Goal: Communication & Community: Answer question/provide support

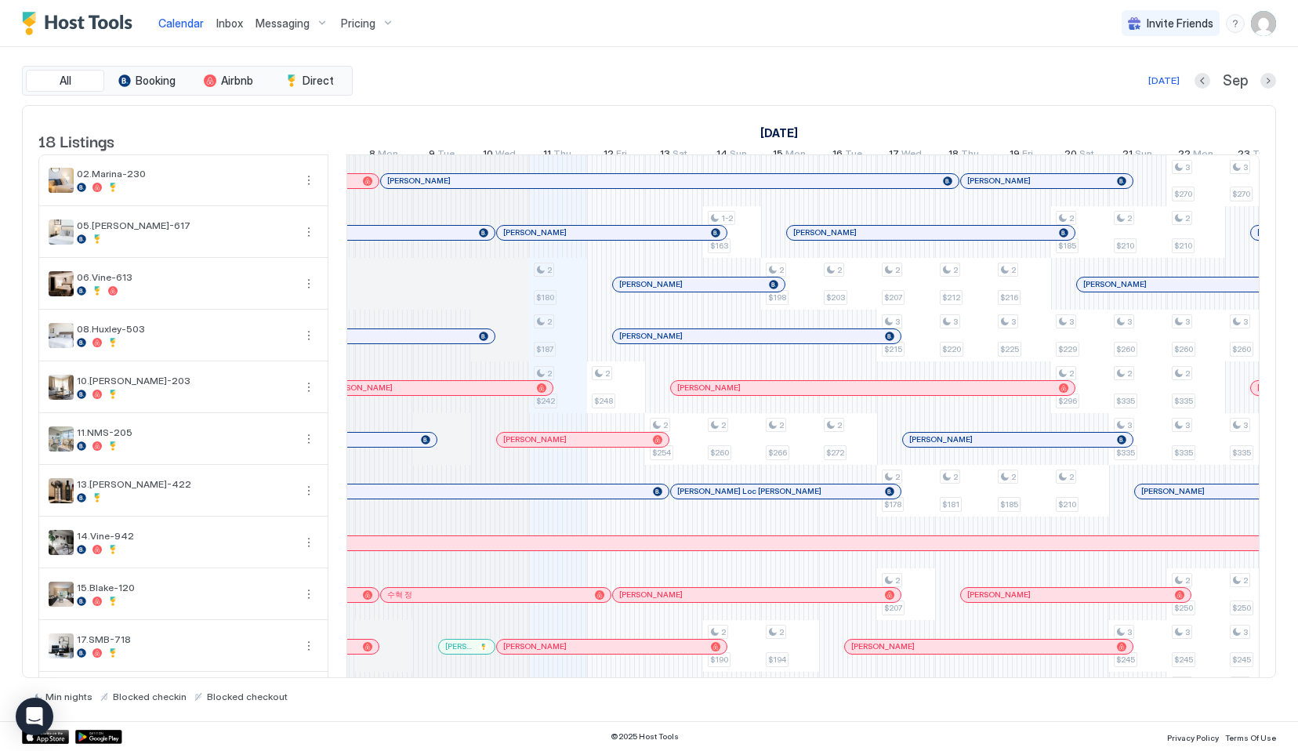
scroll to position [0, 663]
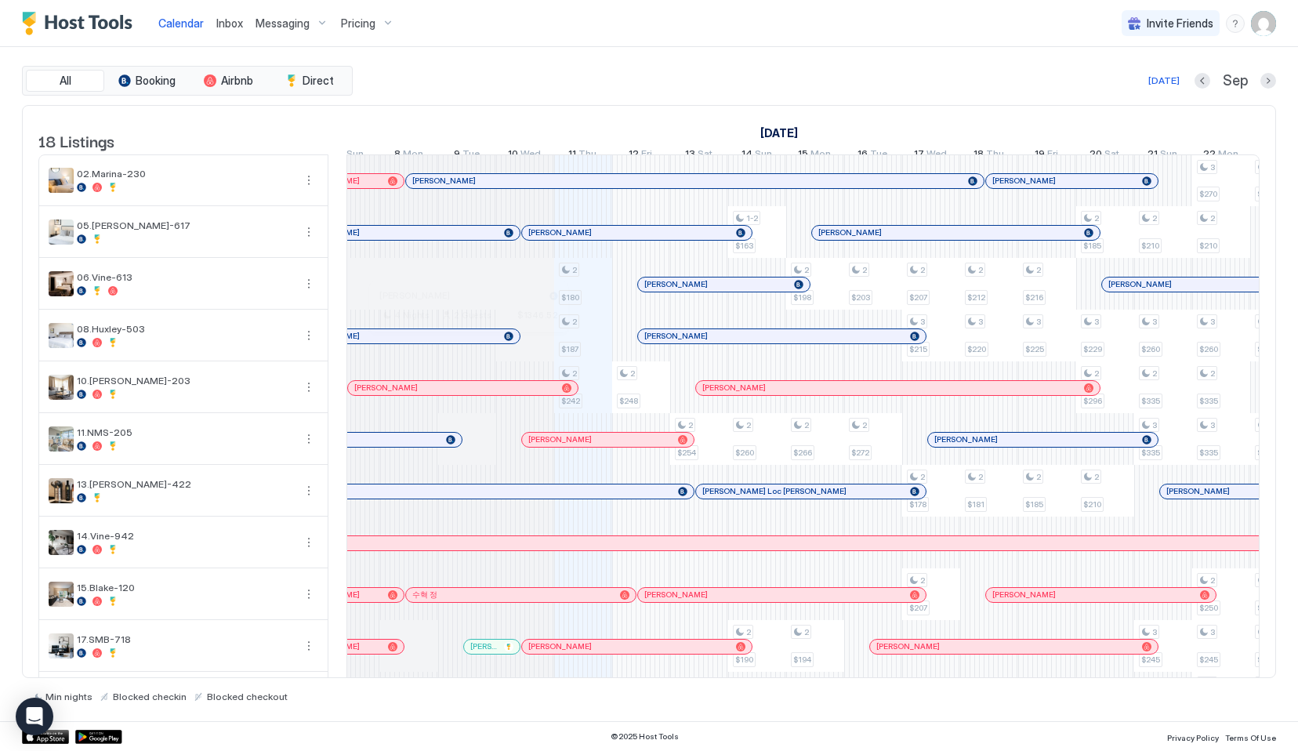
click at [462, 343] on div at bounding box center [461, 336] width 13 height 13
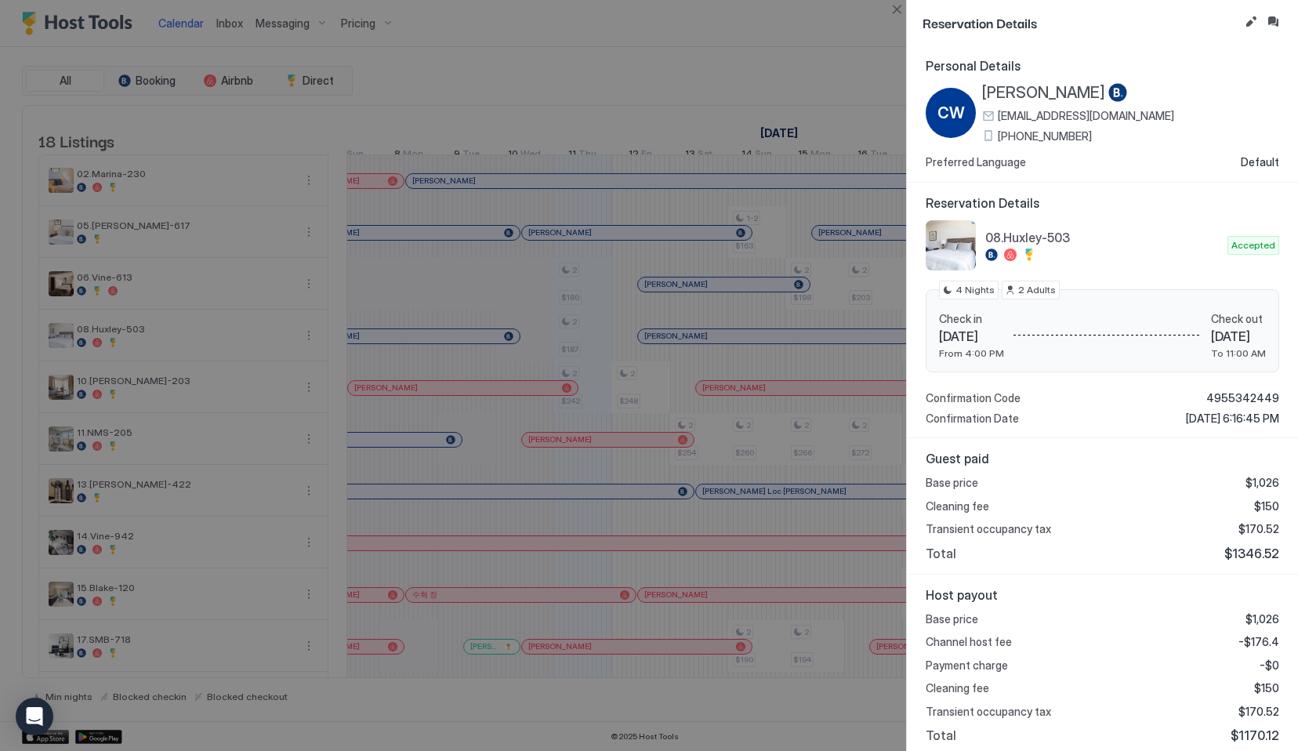
click at [900, 4] on button "Close" at bounding box center [896, 9] width 19 height 19
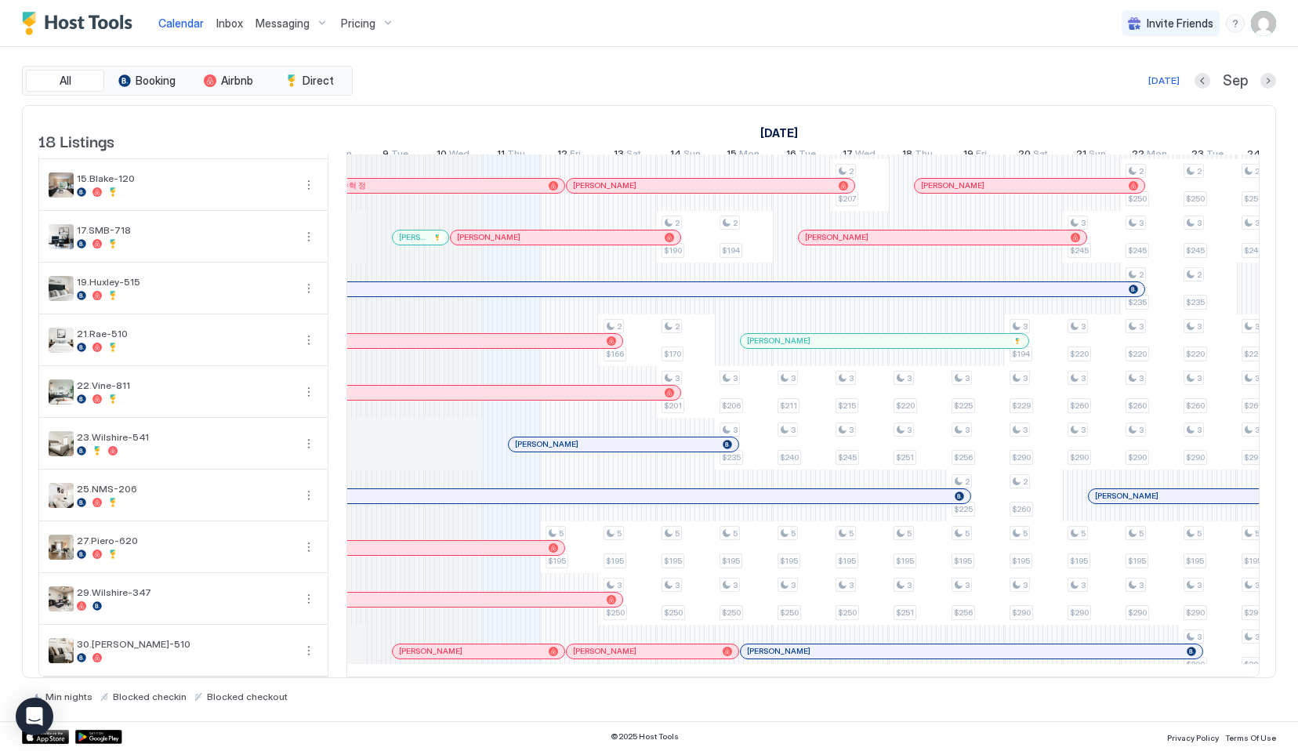
scroll to position [0, 891]
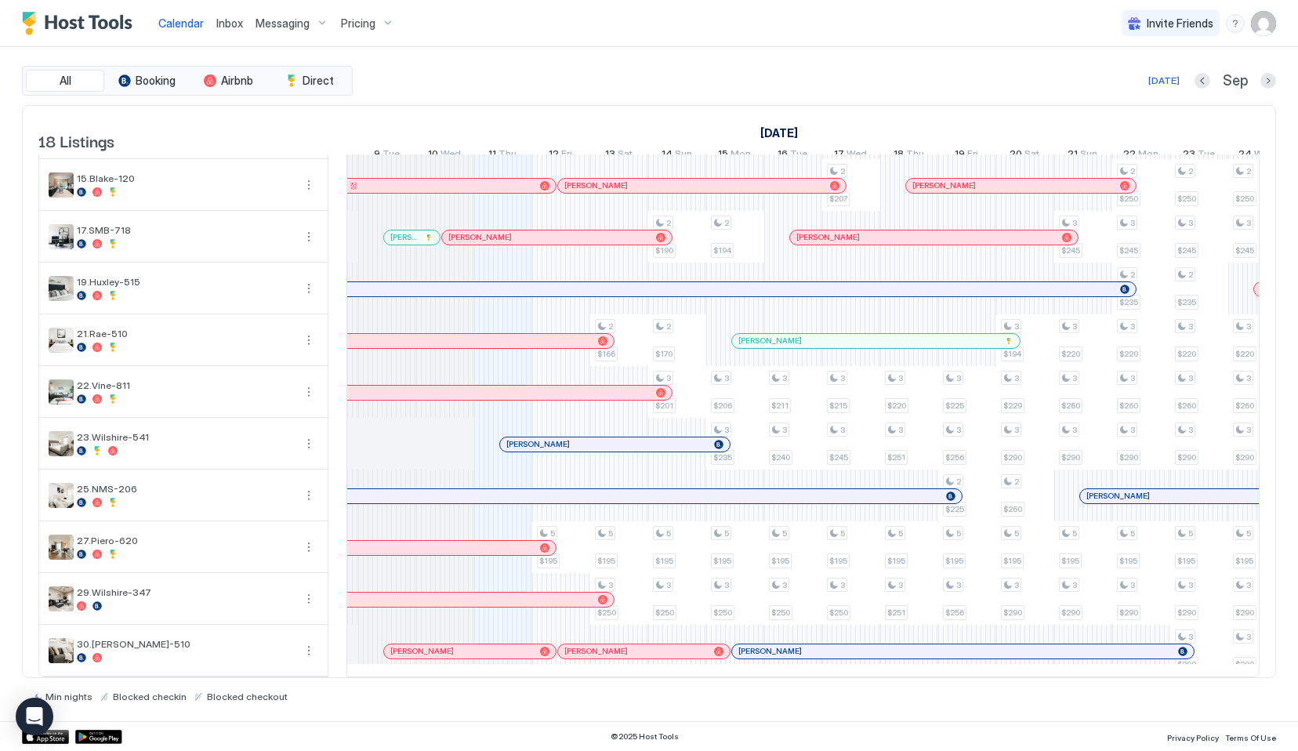
scroll to position [0, 731]
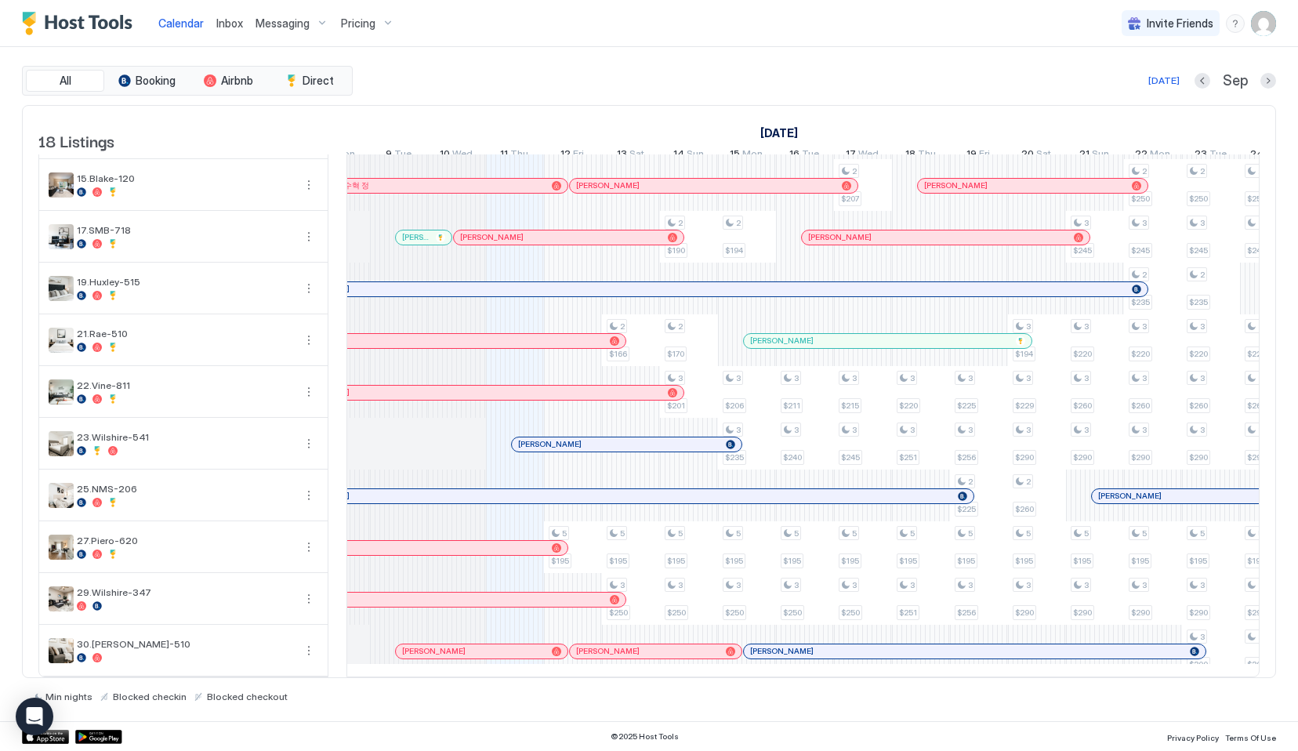
click at [540, 452] on div at bounding box center [515, 444] width 58 height 52
click at [530, 437] on div "[PERSON_NAME]" at bounding box center [627, 444] width 230 height 14
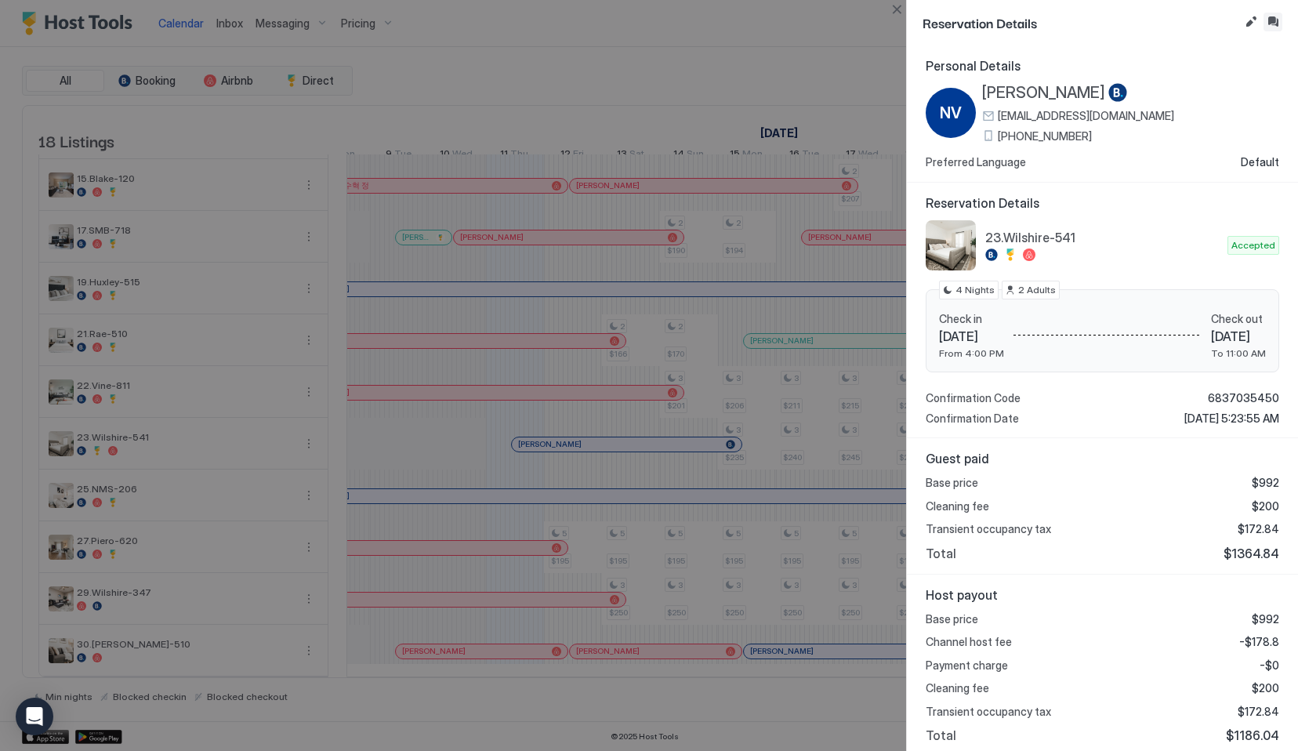
click at [1268, 28] on button "Inbox" at bounding box center [1272, 22] width 19 height 19
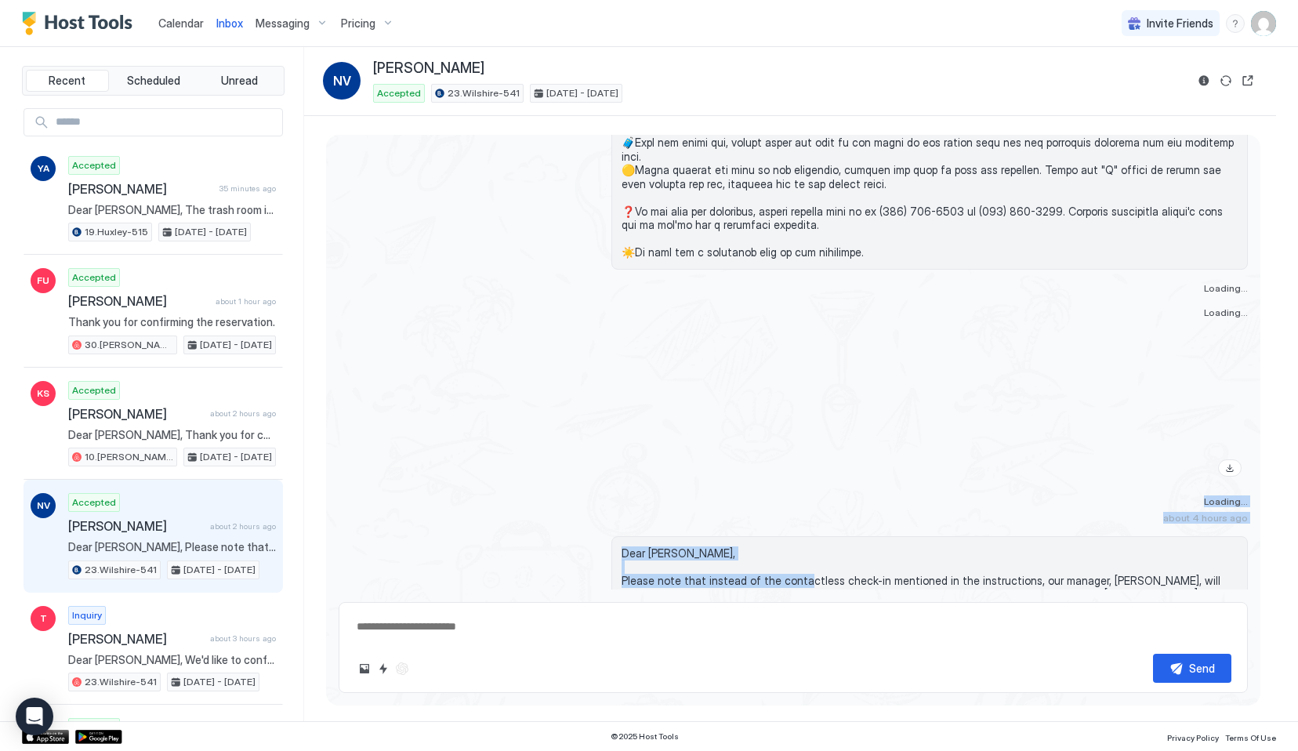
drag, startPoint x: 618, startPoint y: 422, endPoint x: 828, endPoint y: 570, distance: 256.4
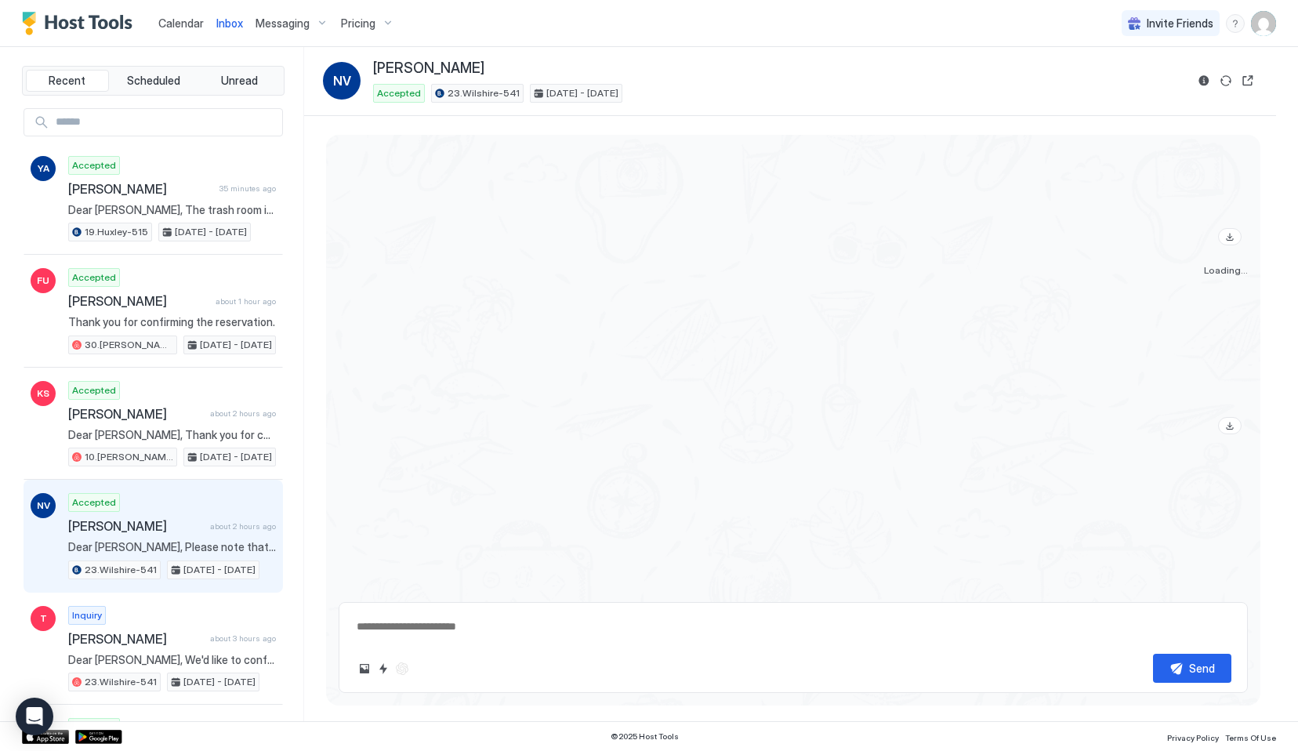
scroll to position [2588, 0]
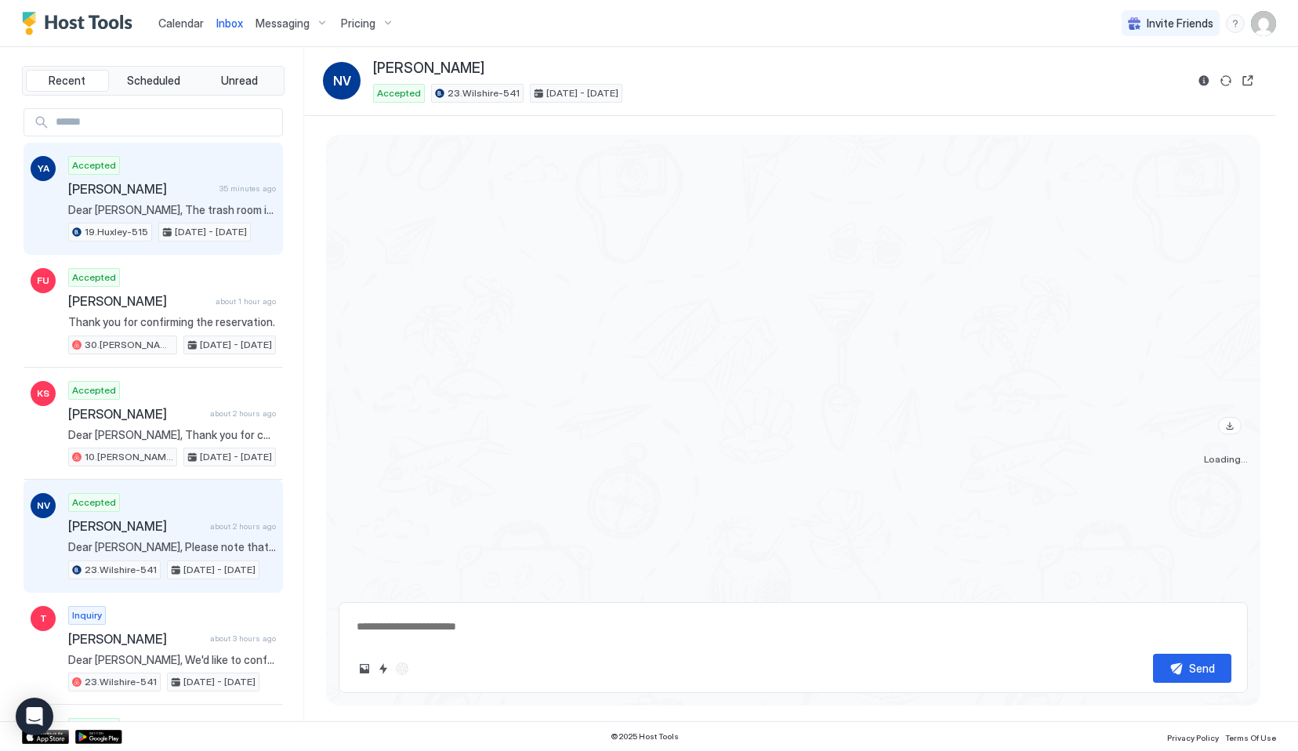
click at [158, 223] on div "Sep 7 - 22, 2025" at bounding box center [204, 232] width 92 height 19
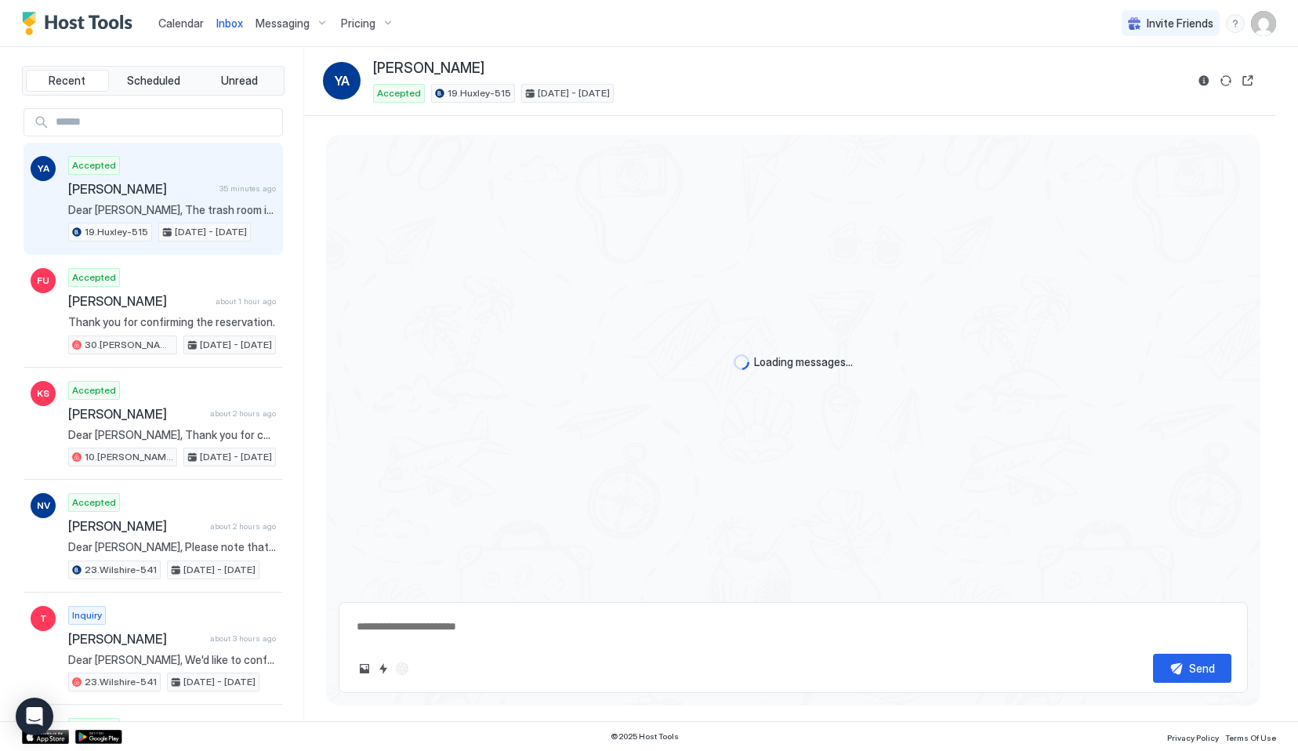
scroll to position [3391, 0]
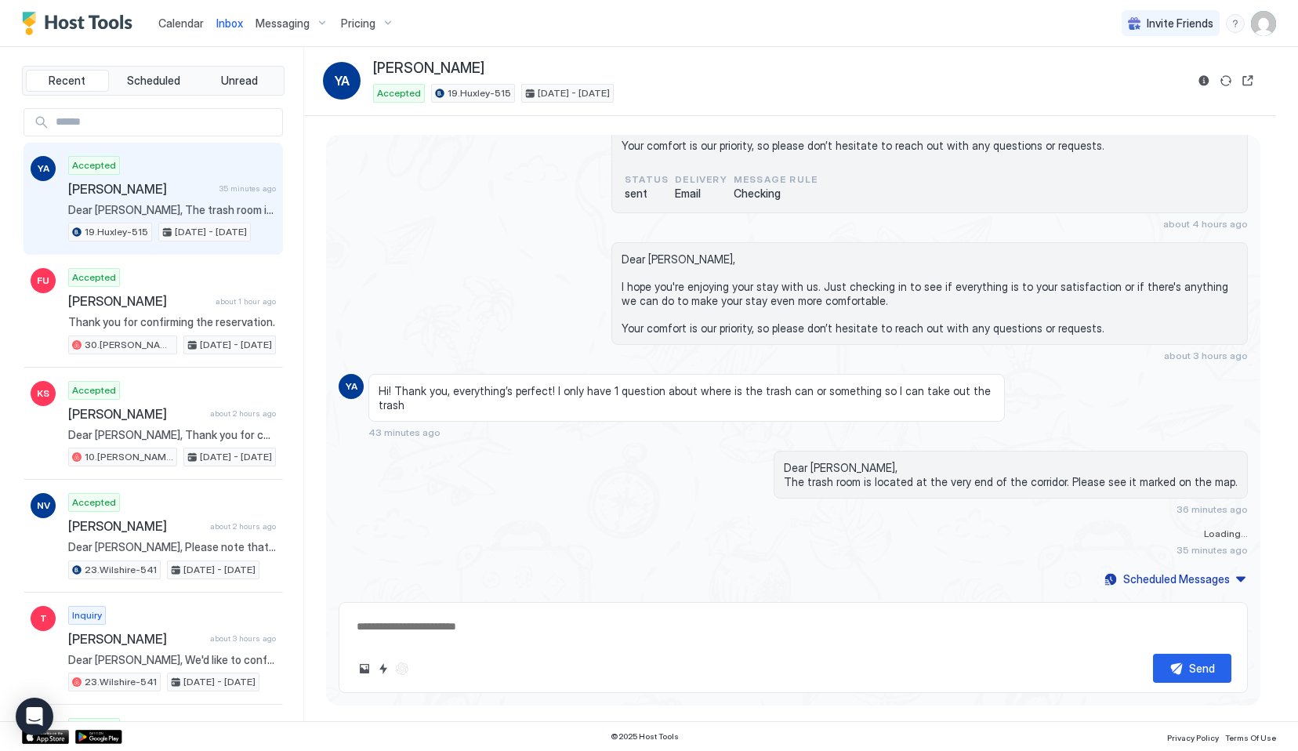
click at [600, 310] on div "Dear Yulia, I hope you're enjoying your stay with us. Just checking in to see i…" at bounding box center [793, 301] width 909 height 119
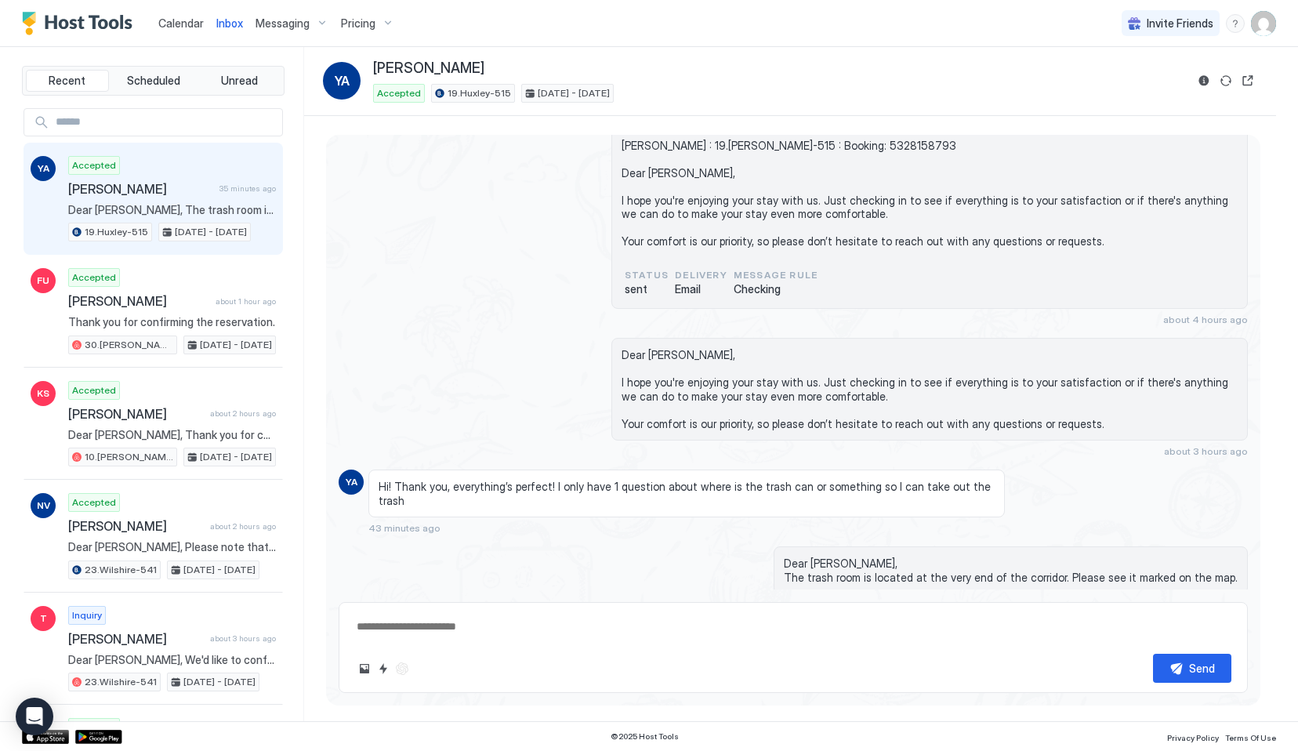
scroll to position [3664, 0]
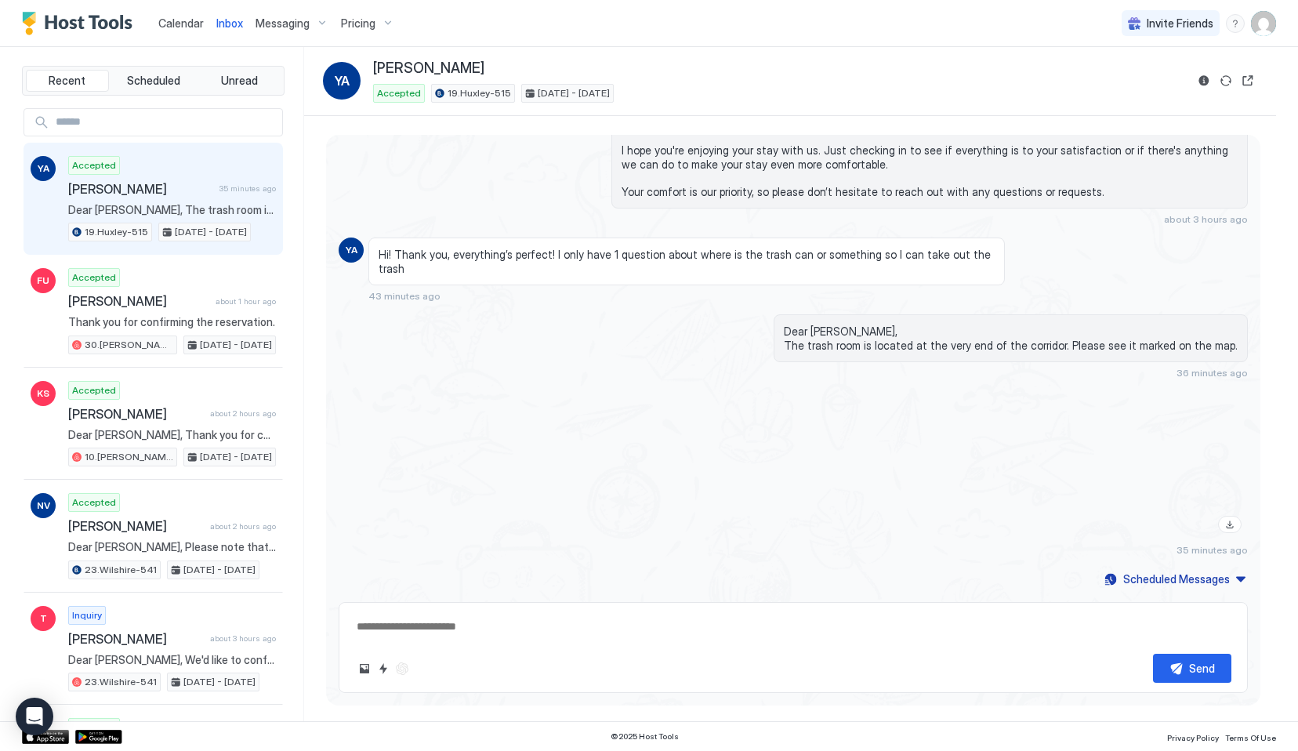
click at [1152, 488] on div "View image" at bounding box center [1091, 465] width 314 height 148
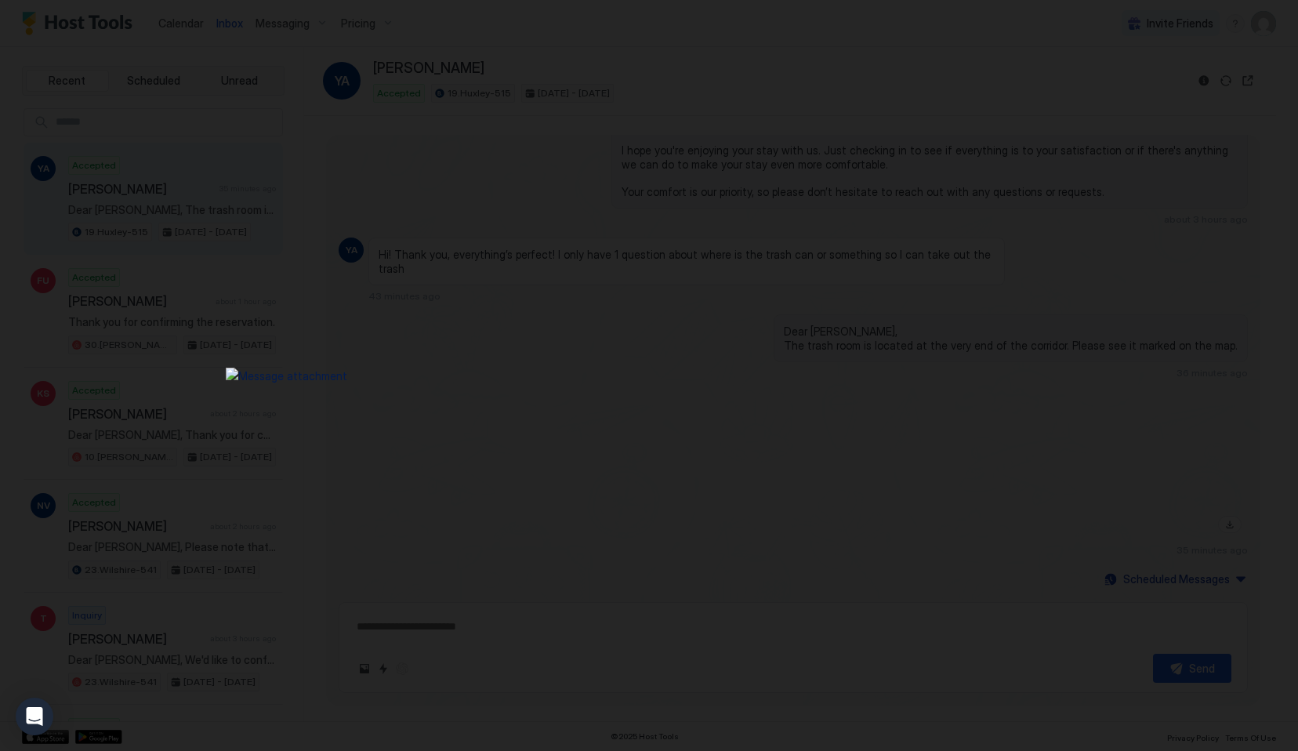
click at [1189, 347] on div at bounding box center [649, 375] width 1298 height 751
